Goal: Task Accomplishment & Management: Manage account settings

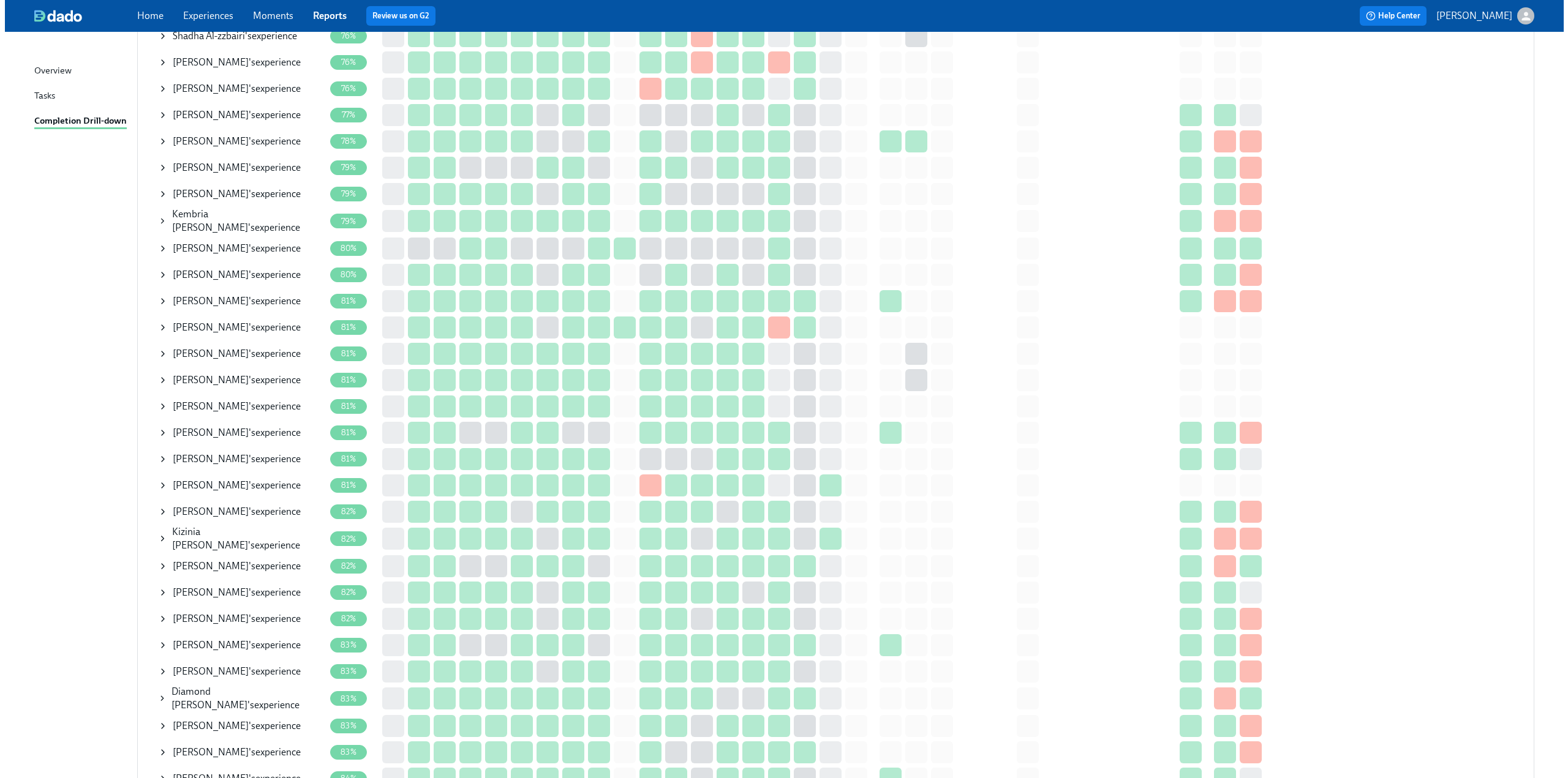
scroll to position [857, 0]
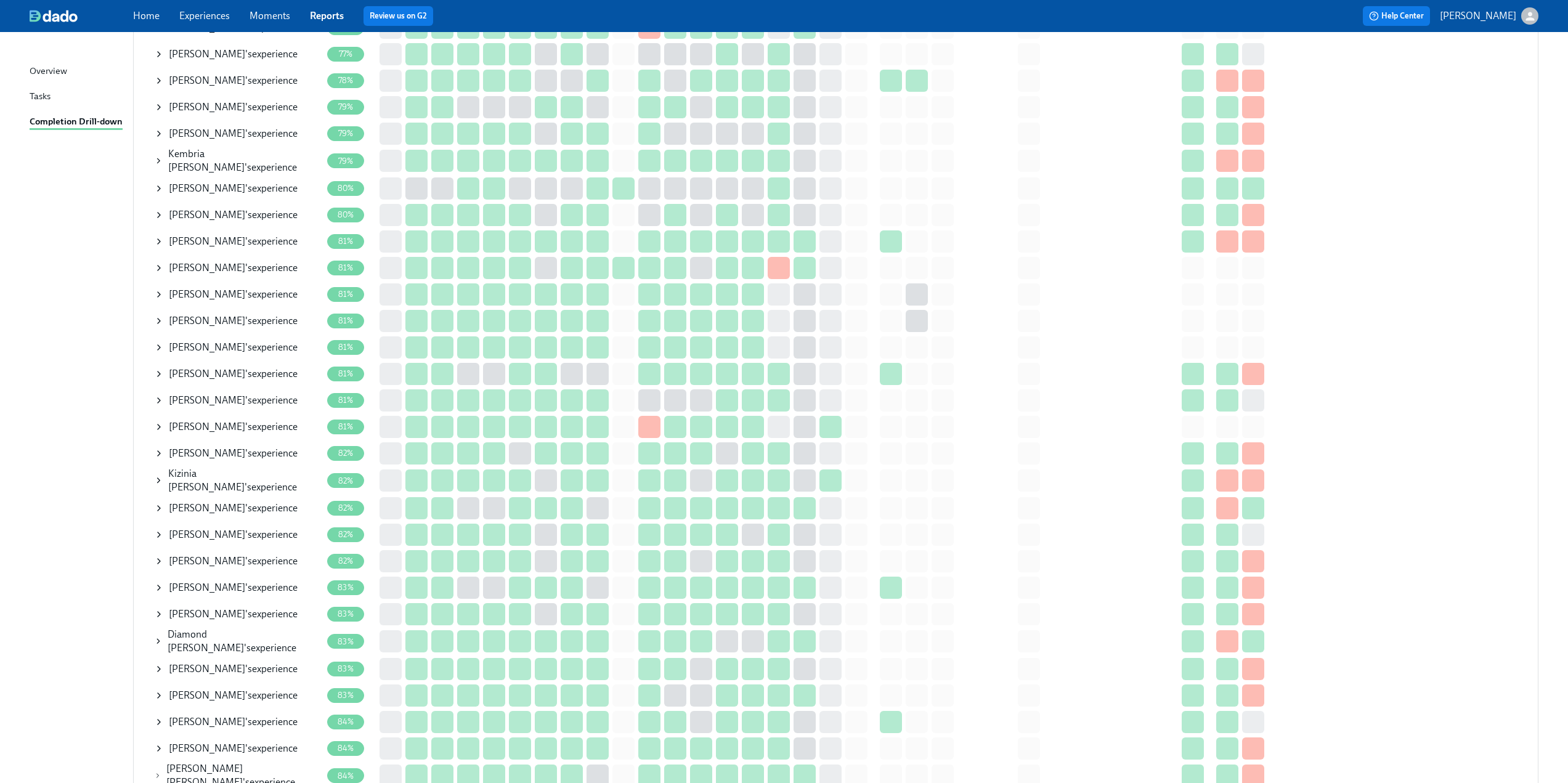
click at [158, 427] on icon at bounding box center [159, 427] width 3 height 5
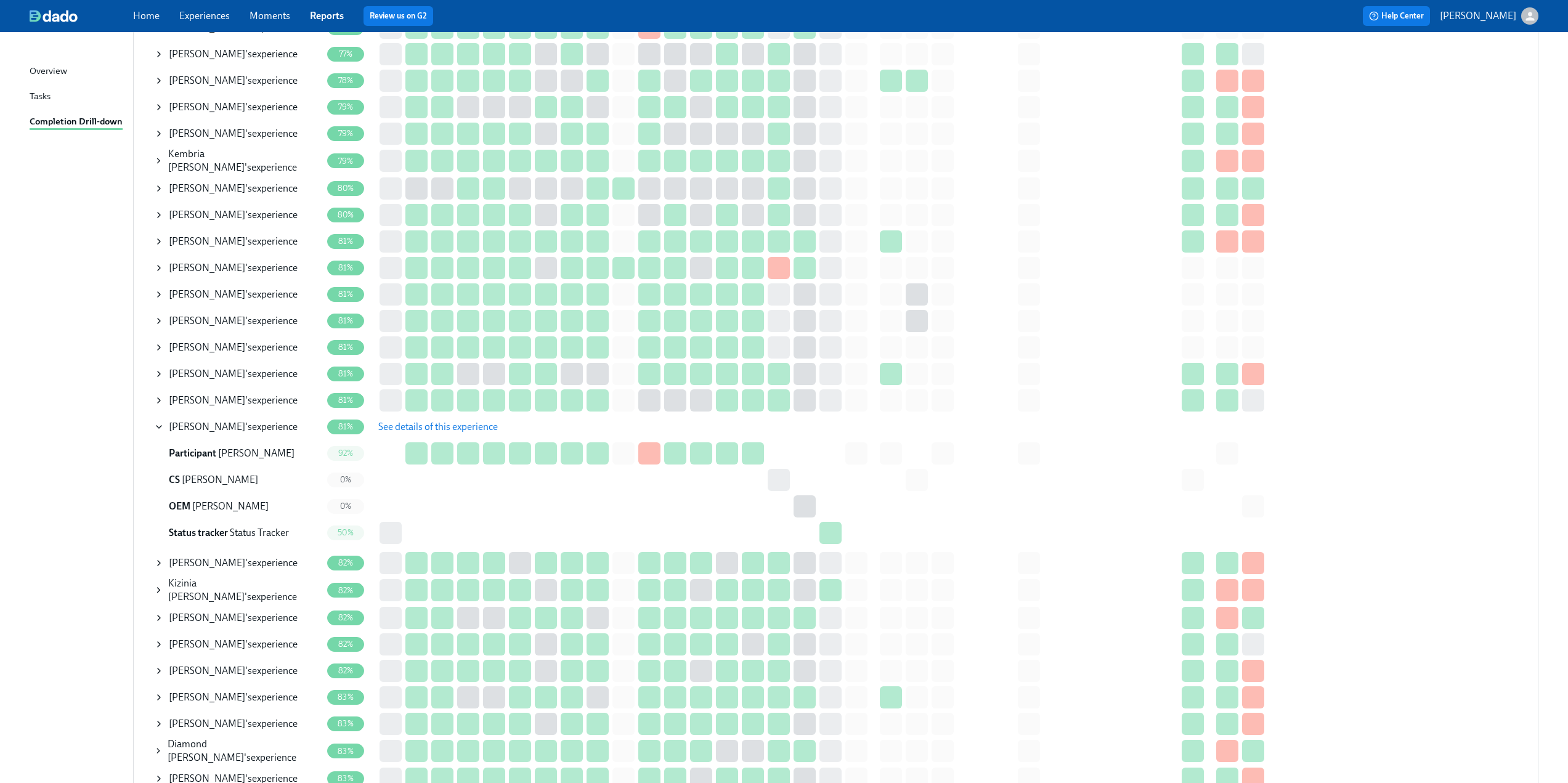
click at [397, 425] on span "See details of this experience" at bounding box center [438, 427] width 119 height 12
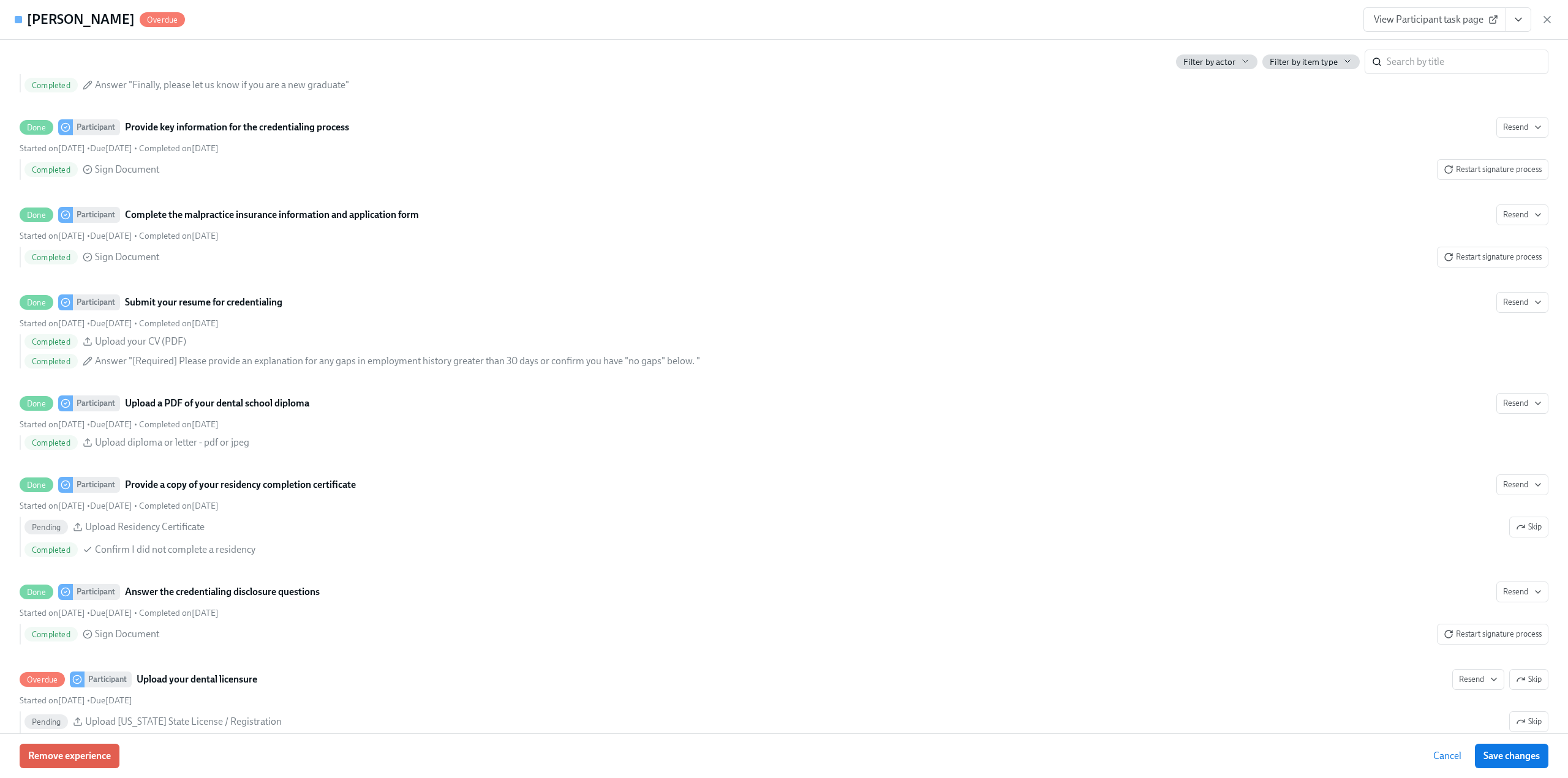
scroll to position [1959, 0]
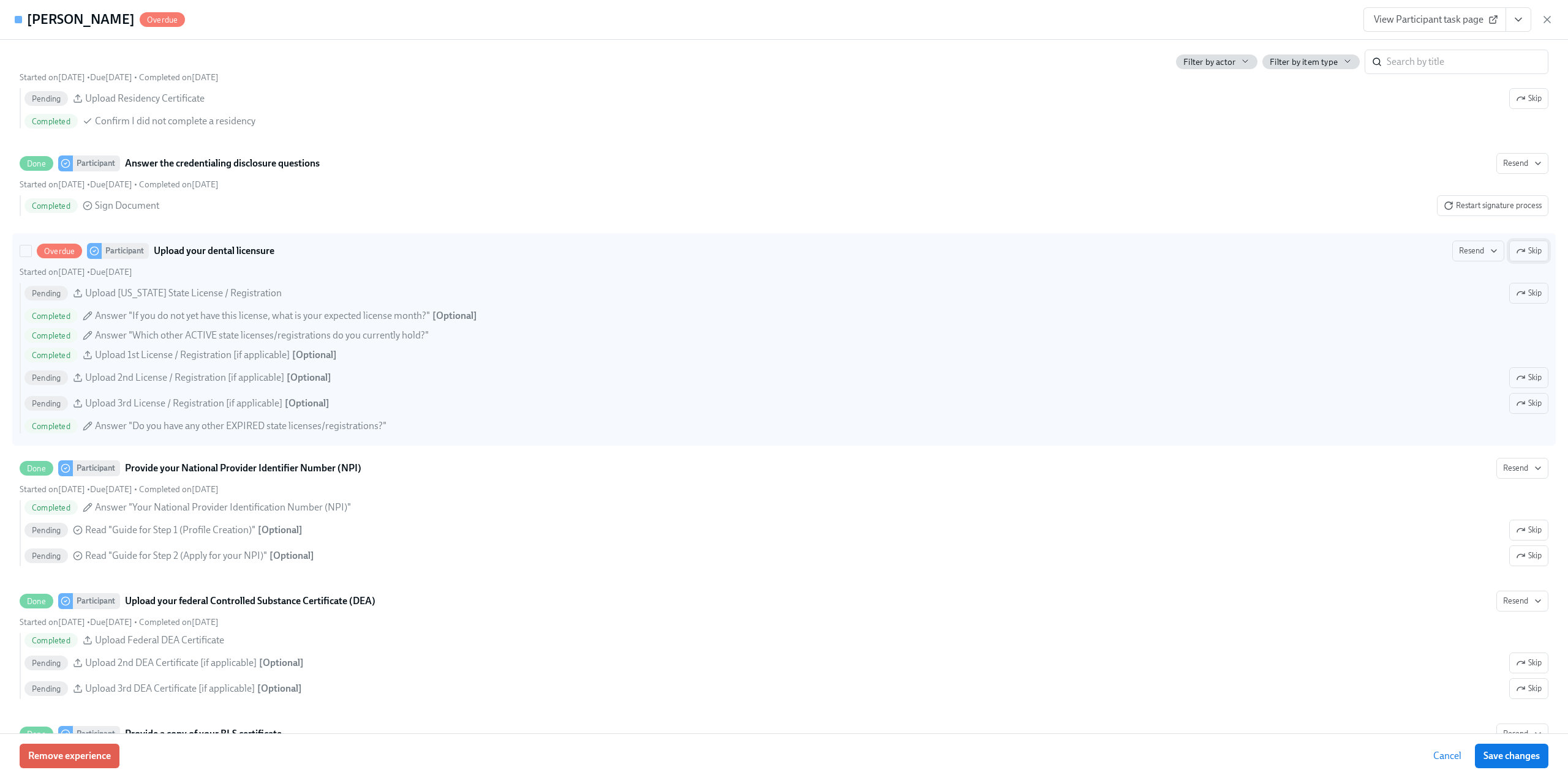
click at [1517, 253] on icon "button" at bounding box center [1521, 251] width 7 height 3
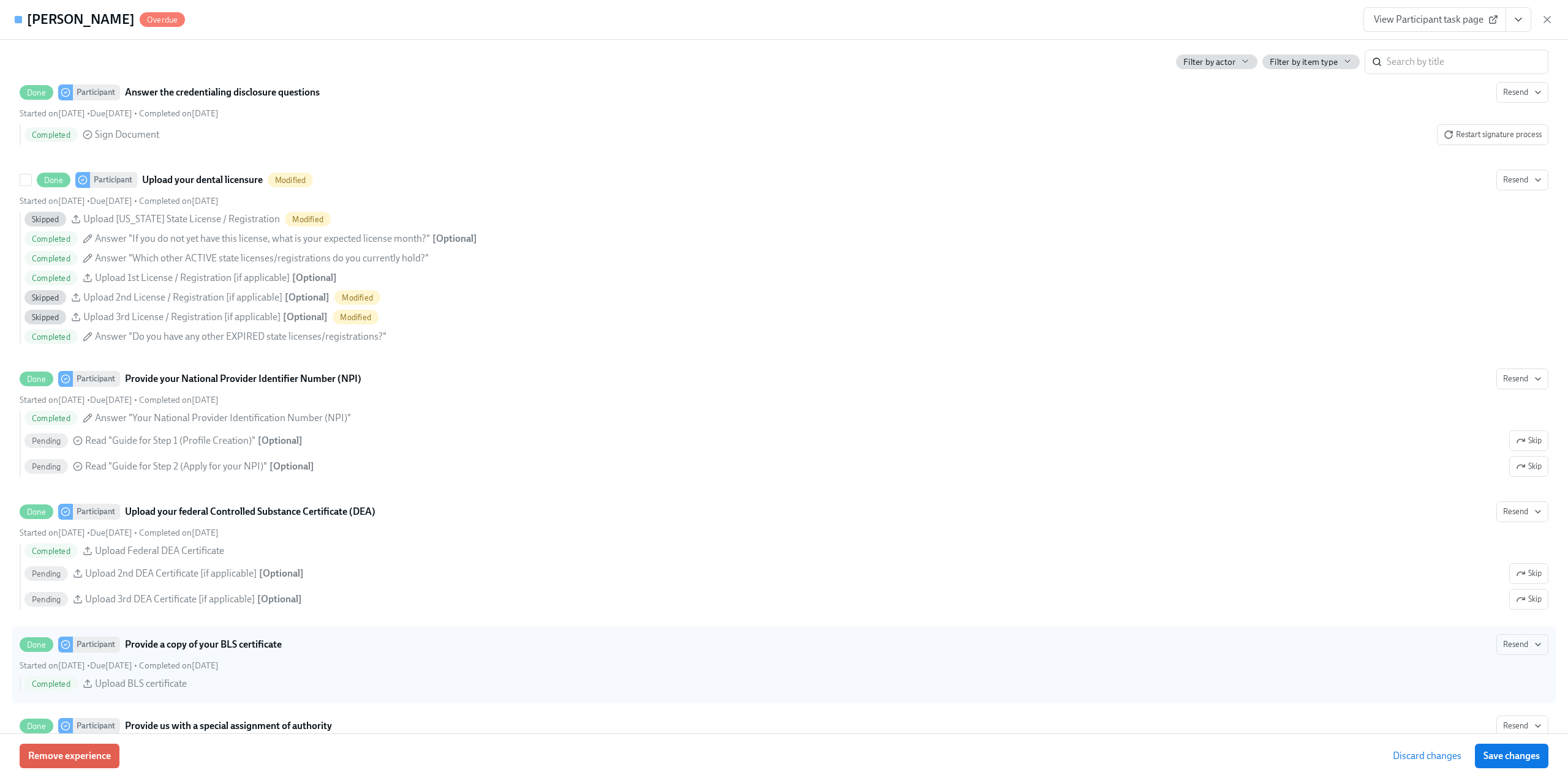
scroll to position [2327, 0]
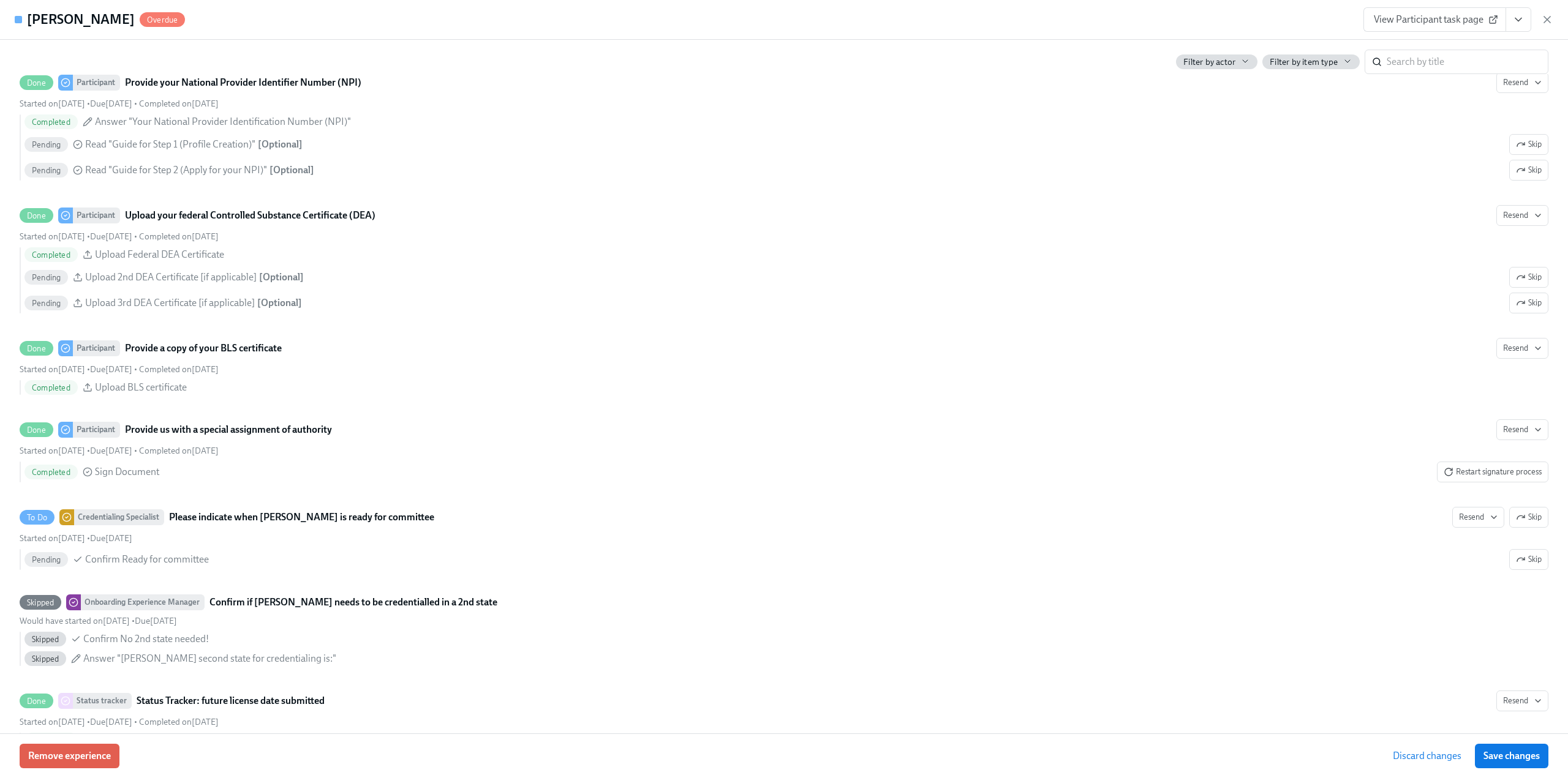
click at [1523, 753] on span "Save changes" at bounding box center [1511, 756] width 57 height 12
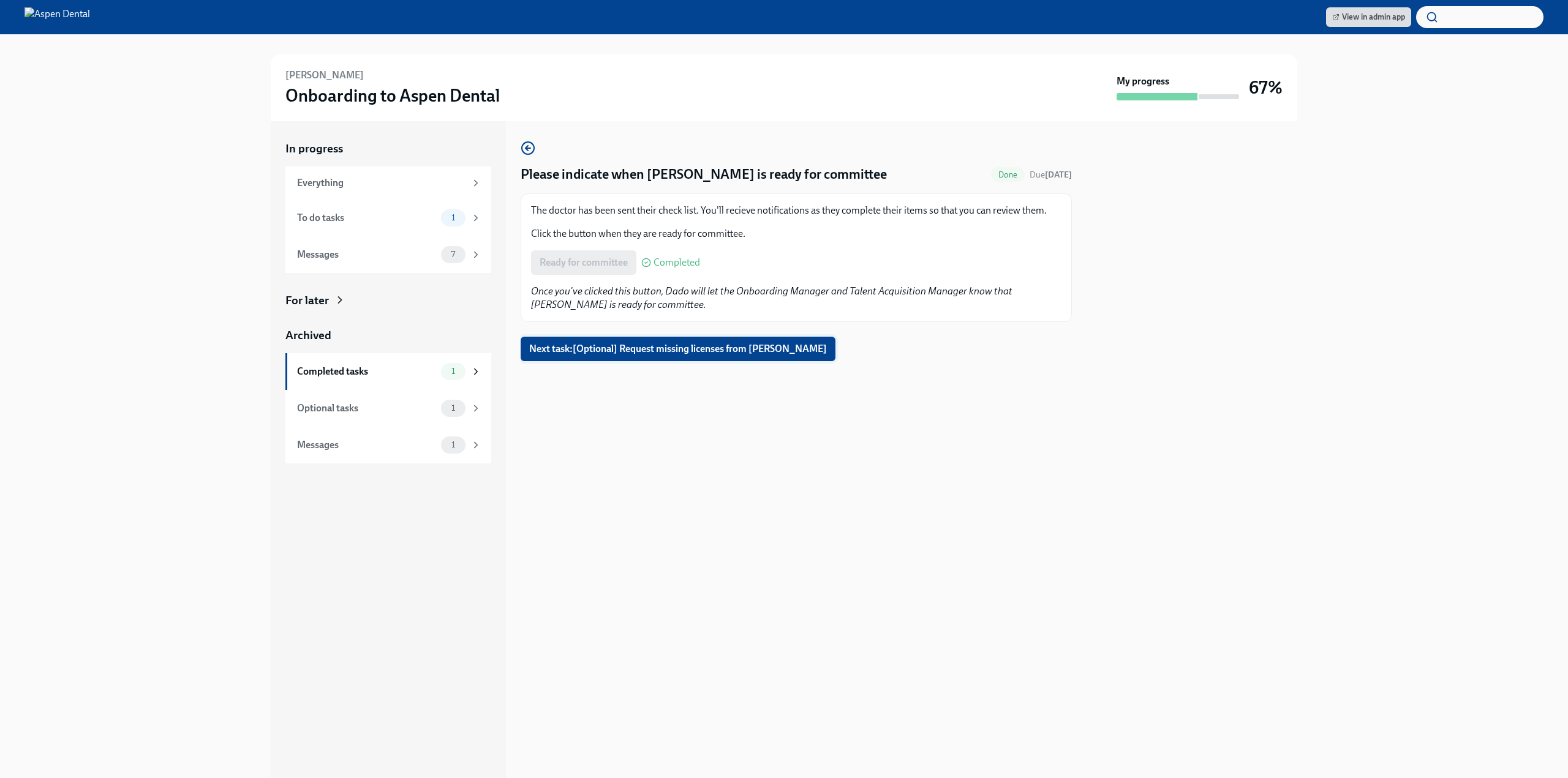
click at [718, 348] on span "Next task : [Optional] Request missing licenses from [PERSON_NAME]" at bounding box center [678, 349] width 298 height 12
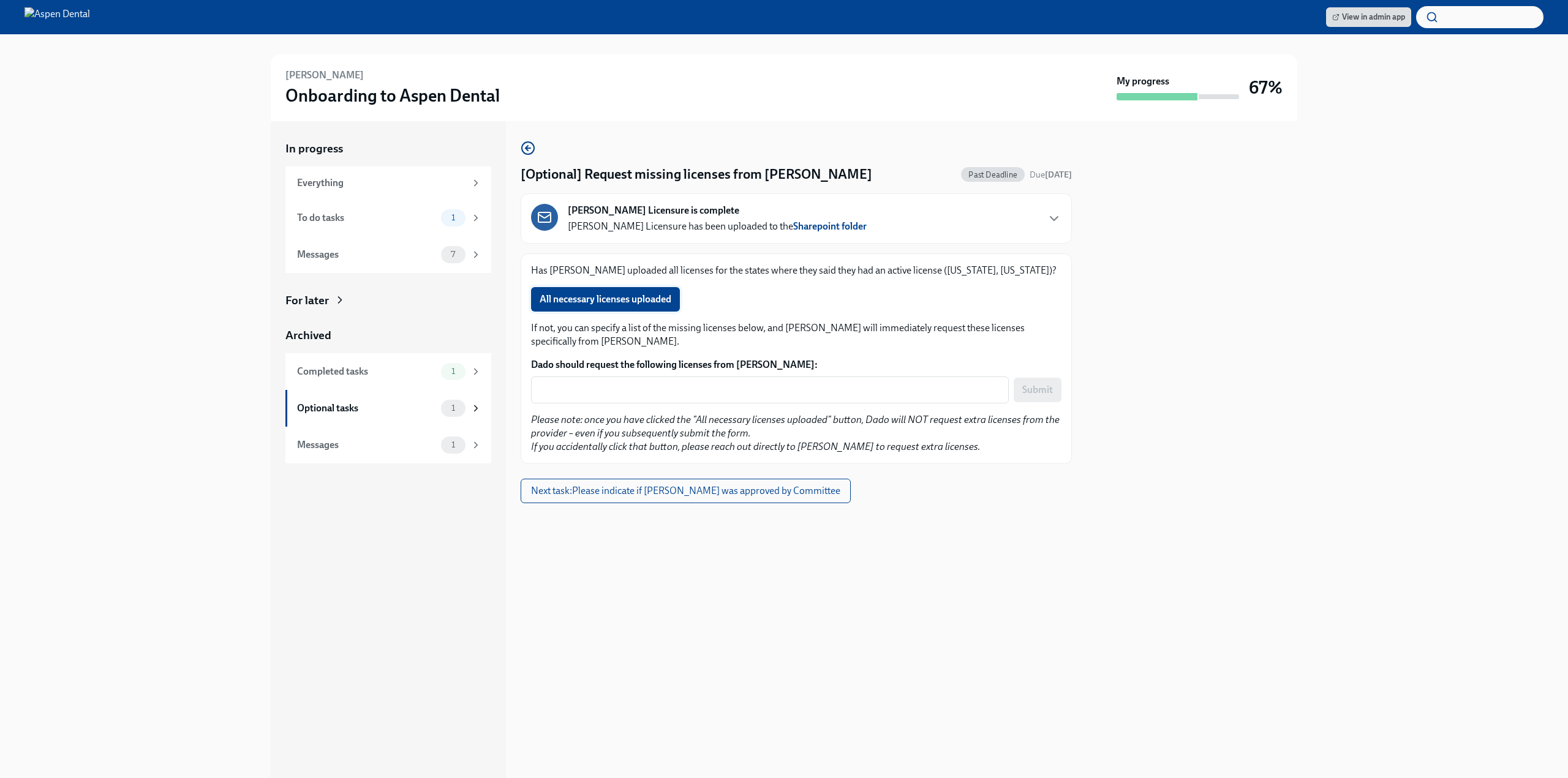
click at [680, 297] on button "All necessary licenses uploaded" at bounding box center [606, 299] width 149 height 24
